Goal: Use online tool/utility: Utilize a website feature to perform a specific function

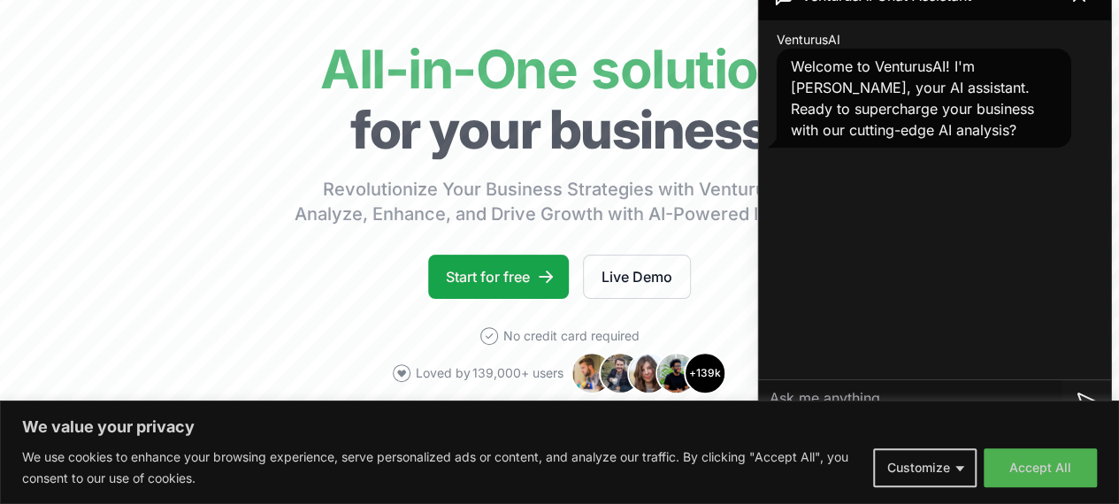
scroll to position [217, 0]
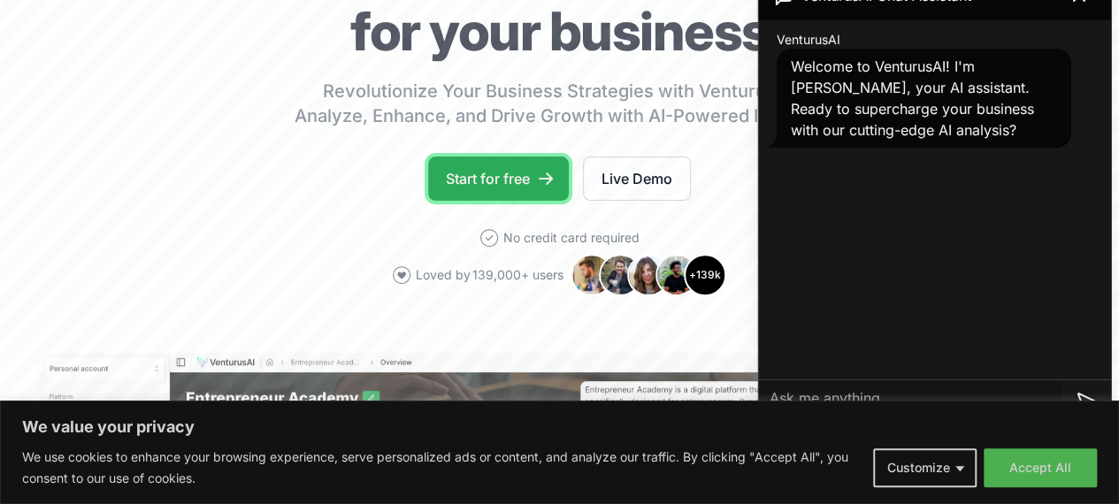
click at [547, 185] on icon at bounding box center [545, 178] width 14 height 12
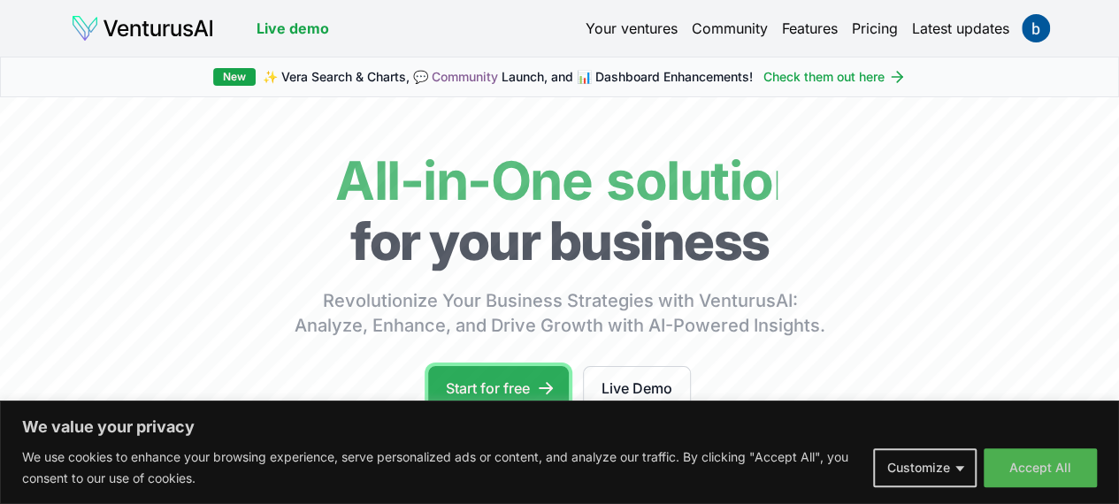
click at [507, 397] on link "Start for free" at bounding box center [498, 388] width 141 height 44
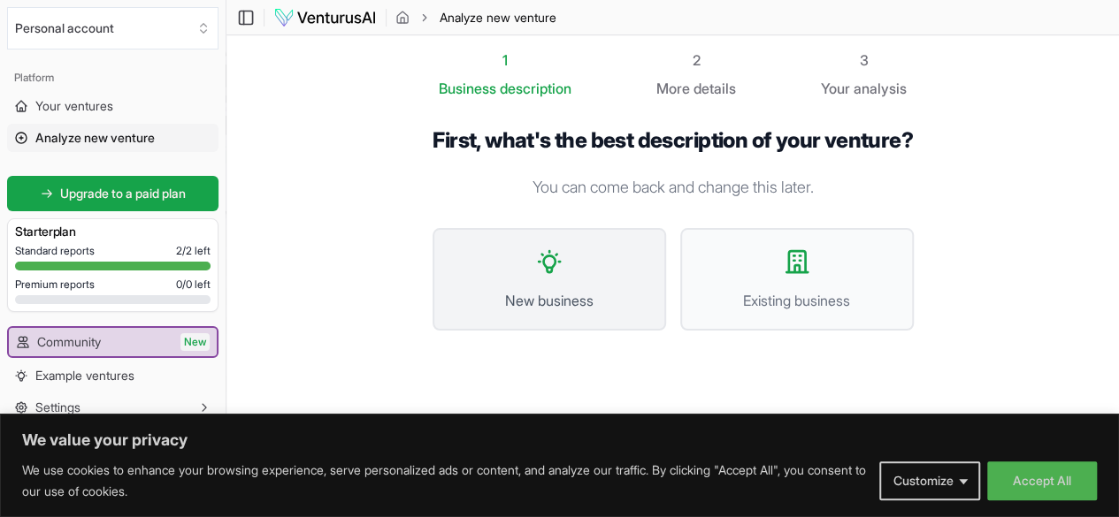
scroll to position [1, 0]
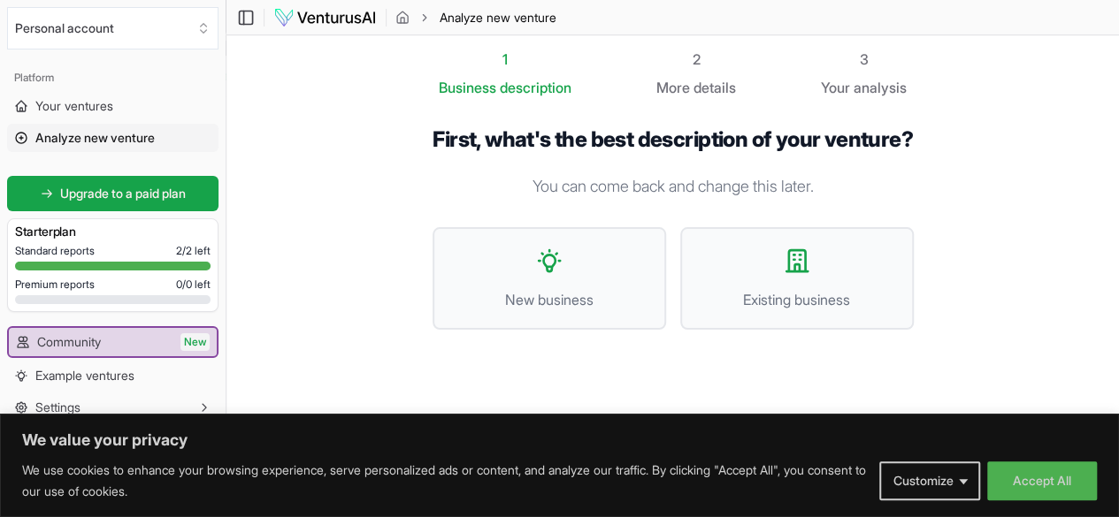
click at [607, 213] on div "First, what's the best description of your venture? You can come back and chang…" at bounding box center [672, 242] width 481 height 232
click at [1038, 470] on button "Accept All" at bounding box center [1042, 481] width 110 height 39
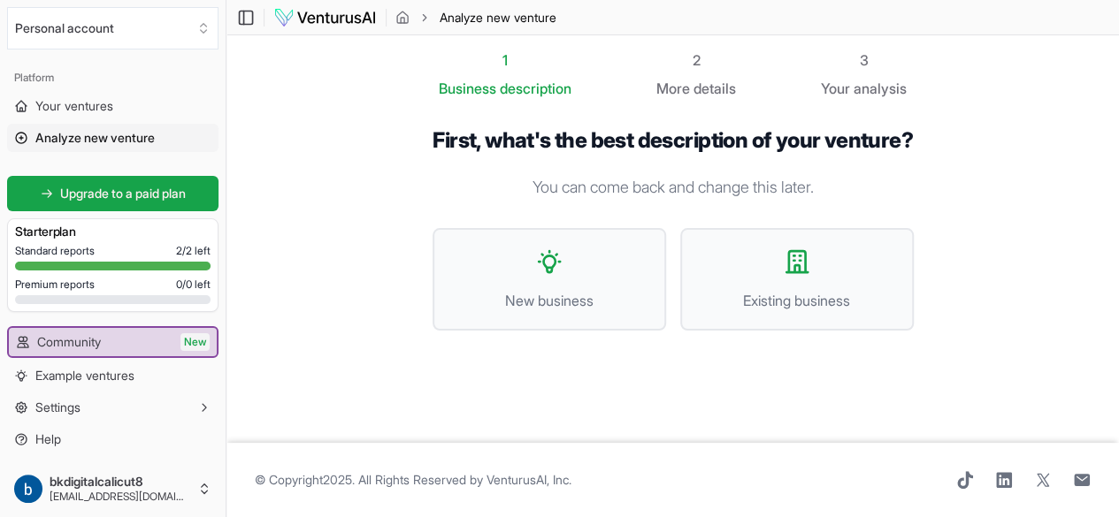
scroll to position [0, 0]
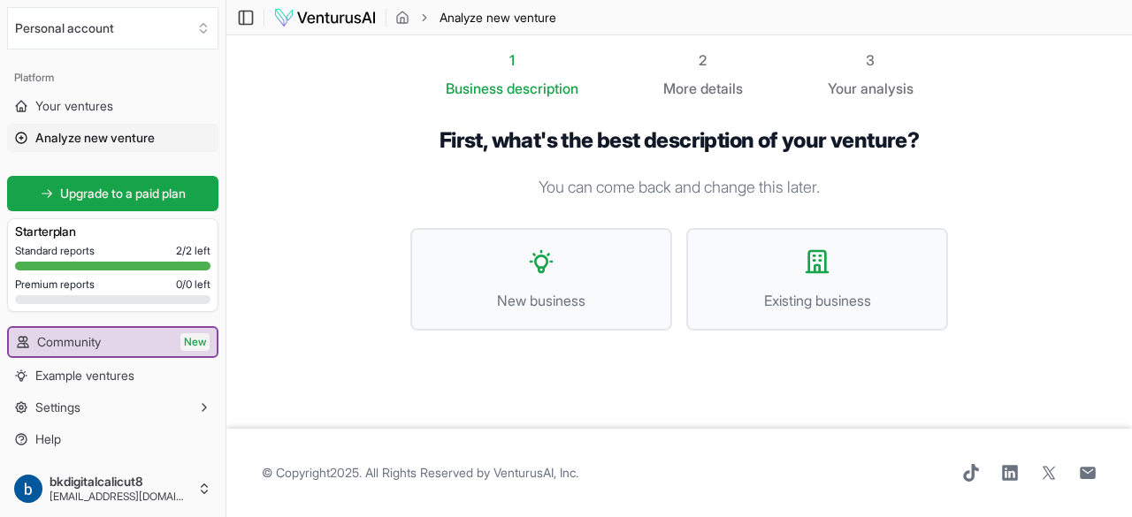
click at [388, 458] on footer "© Copyright 2025 . All Rights Reserved by [PERSON_NAME], Inc ." at bounding box center [678, 473] width 905 height 88
click at [560, 307] on span "New business" at bounding box center [541, 300] width 223 height 21
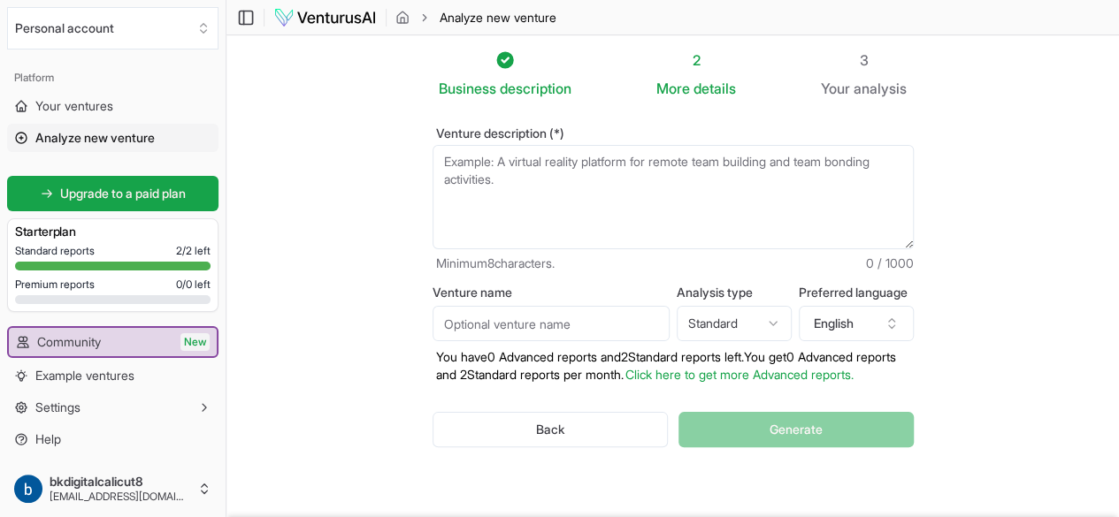
click at [539, 183] on textarea "Venture description (*)" at bounding box center [672, 197] width 481 height 104
click at [648, 197] on textarea "Venture description (*)" at bounding box center [672, 197] width 481 height 104
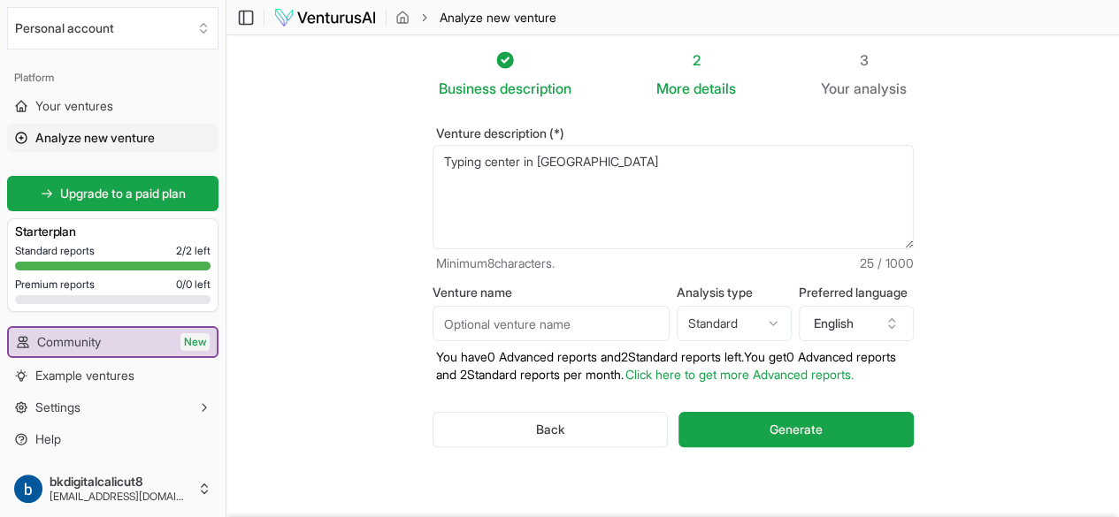
type textarea "Typing center in [GEOGRAPHIC_DATA]"
click at [491, 344] on div "Venture name Analysis type Standard Advanced Standard Preferred language Englis…" at bounding box center [672, 334] width 481 height 97
click at [511, 327] on input "Venture name" at bounding box center [550, 323] width 237 height 35
type input "FTG typing center"
click at [678, 412] on button "Generate" at bounding box center [795, 429] width 234 height 35
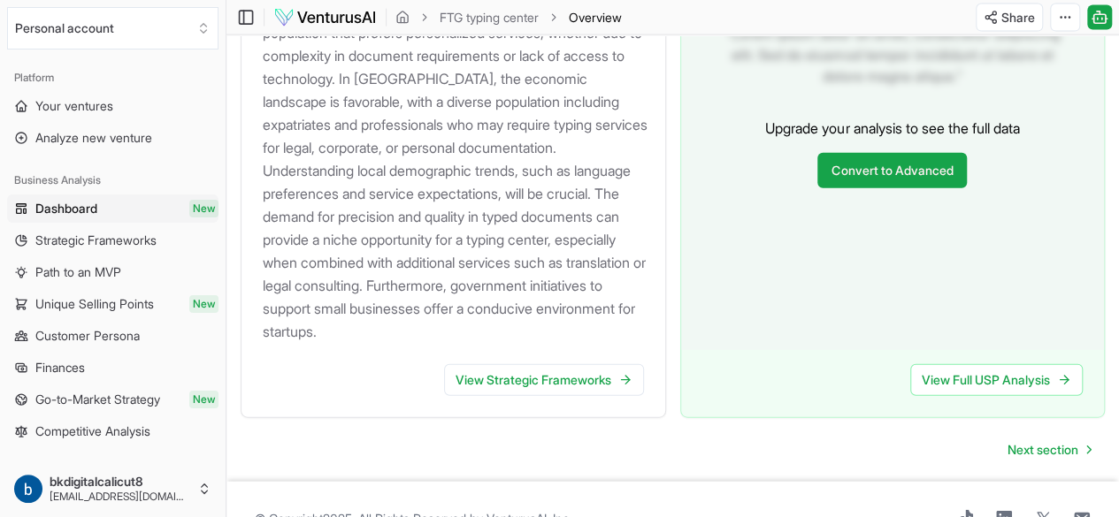
scroll to position [2044, 0]
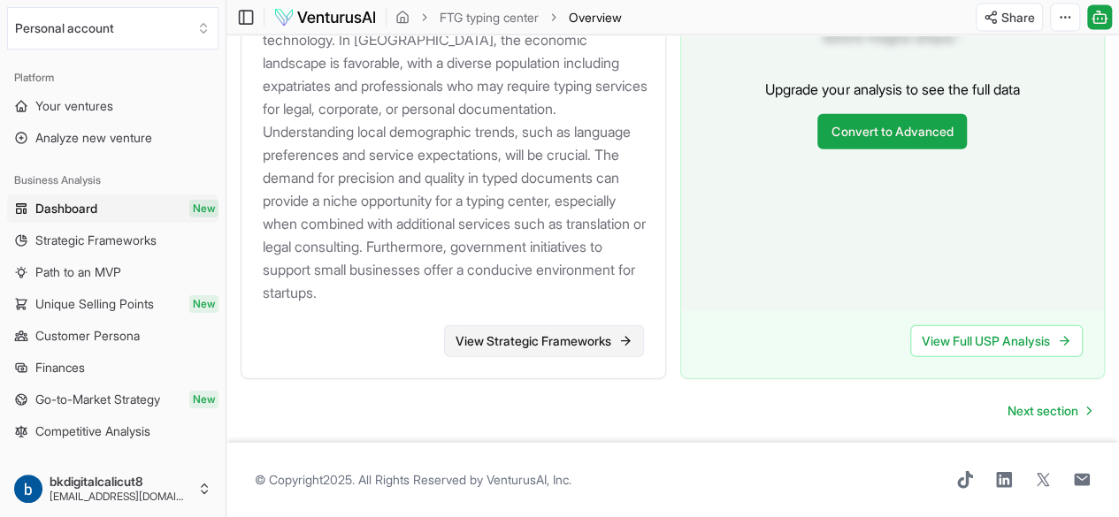
click at [594, 325] on link "View Strategic Frameworks" at bounding box center [544, 341] width 200 height 32
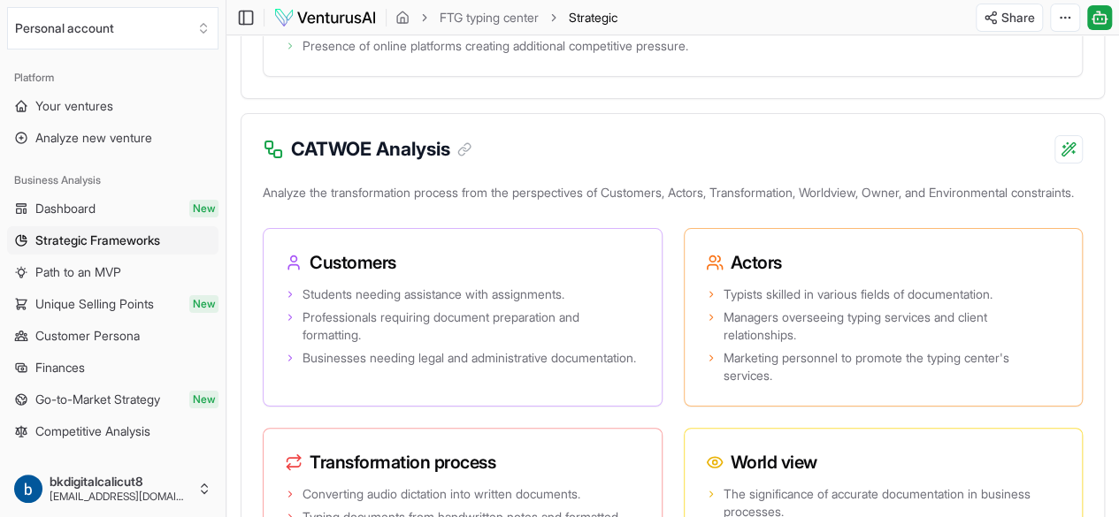
scroll to position [3361, 0]
